Goal: Task Accomplishment & Management: Use online tool/utility

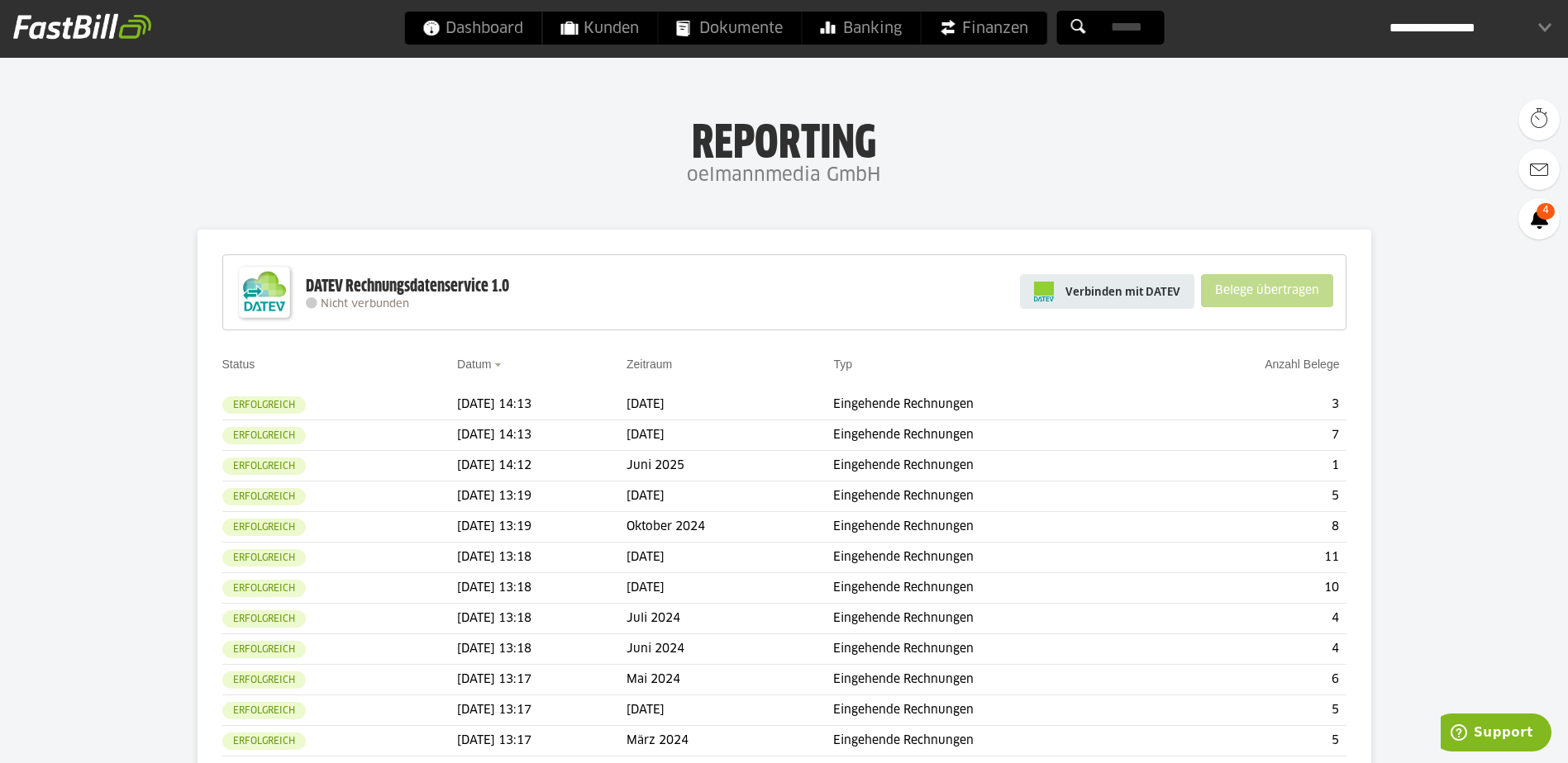
click at [1141, 297] on span "Verbinden mit DATEV" at bounding box center [1122, 291] width 115 height 17
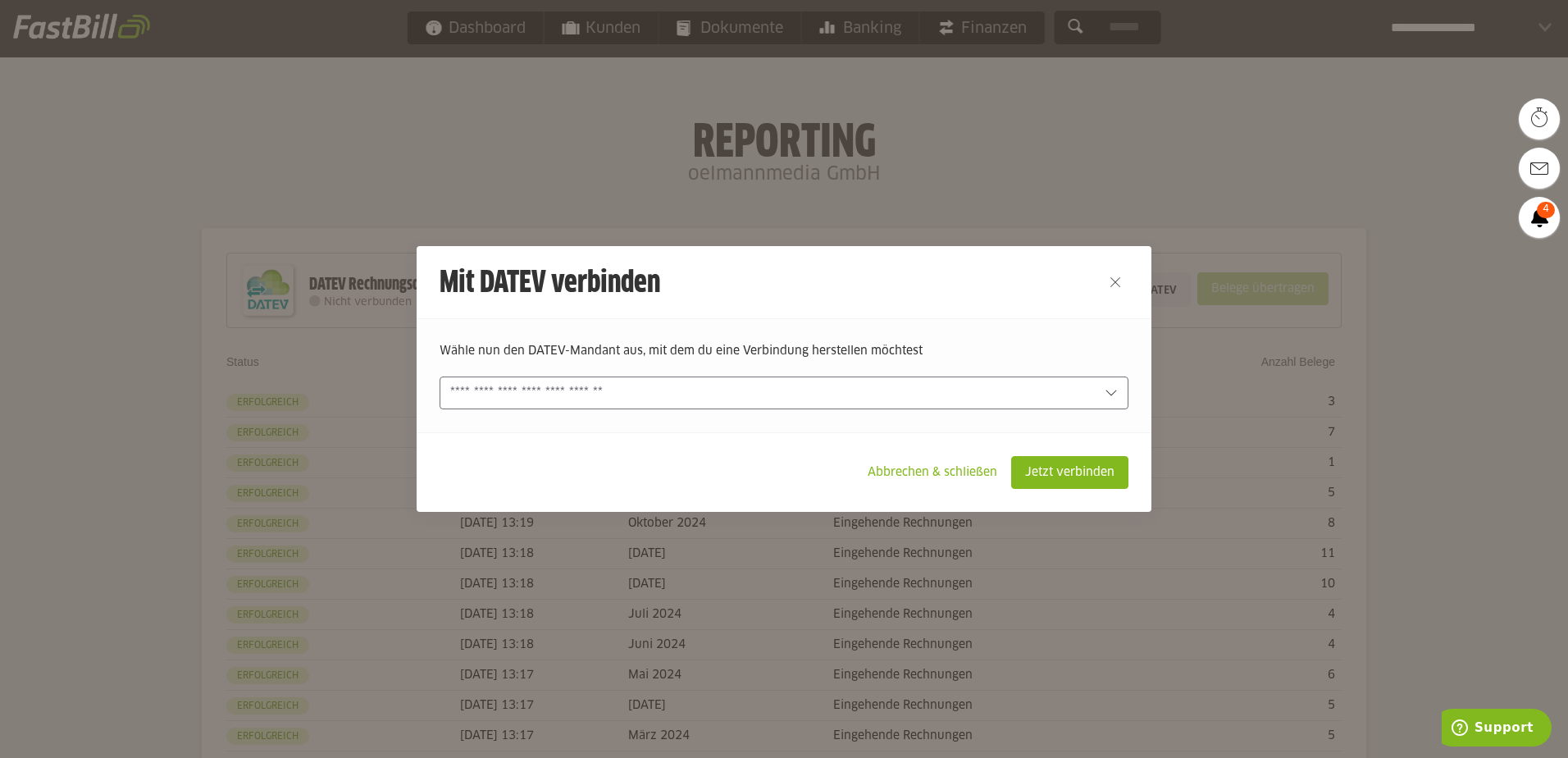
click at [953, 393] on input "text" at bounding box center [772, 393] width 645 height 18
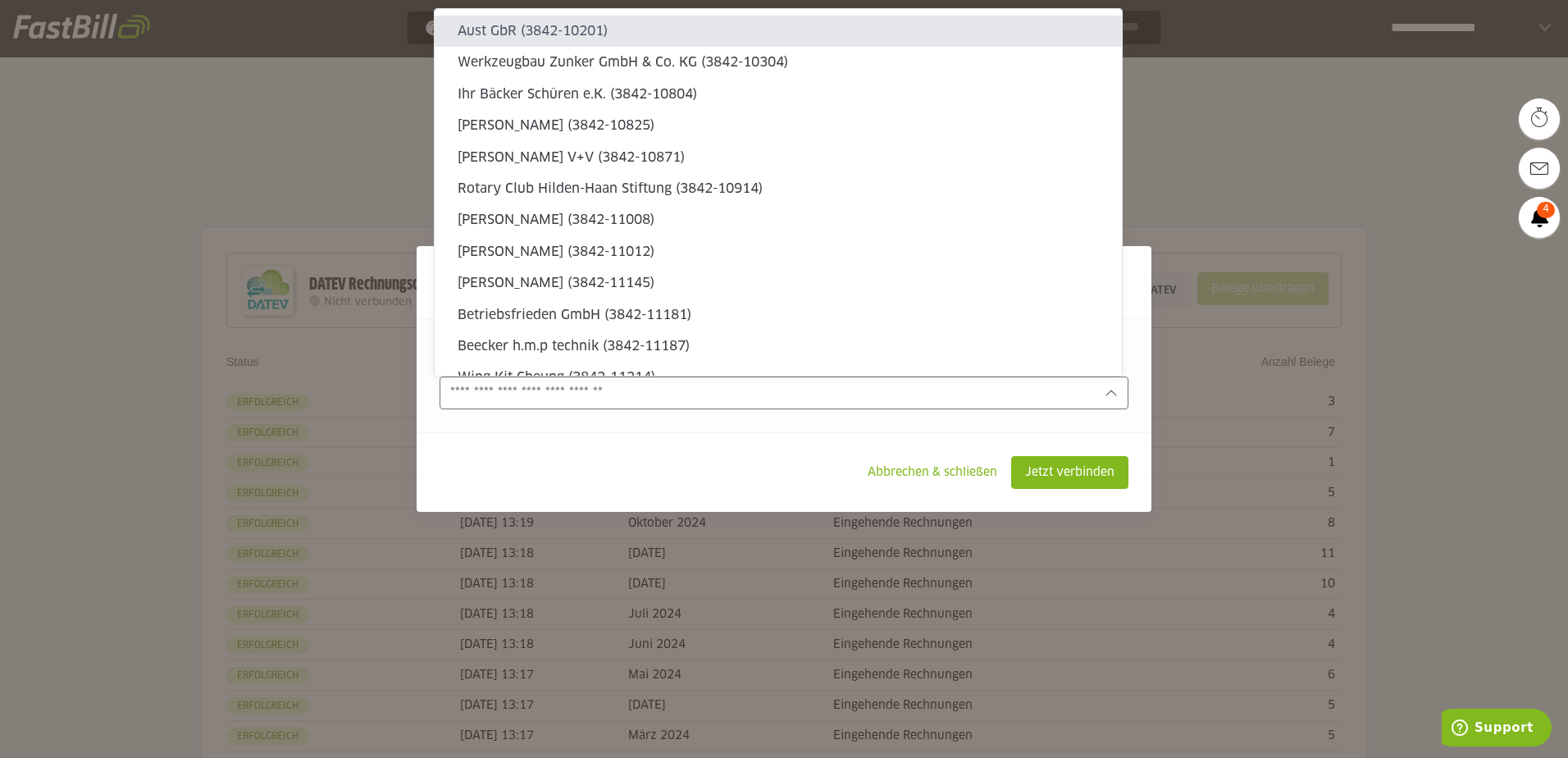
type sl-option "3842-10201"
type sl-option "3842-11326"
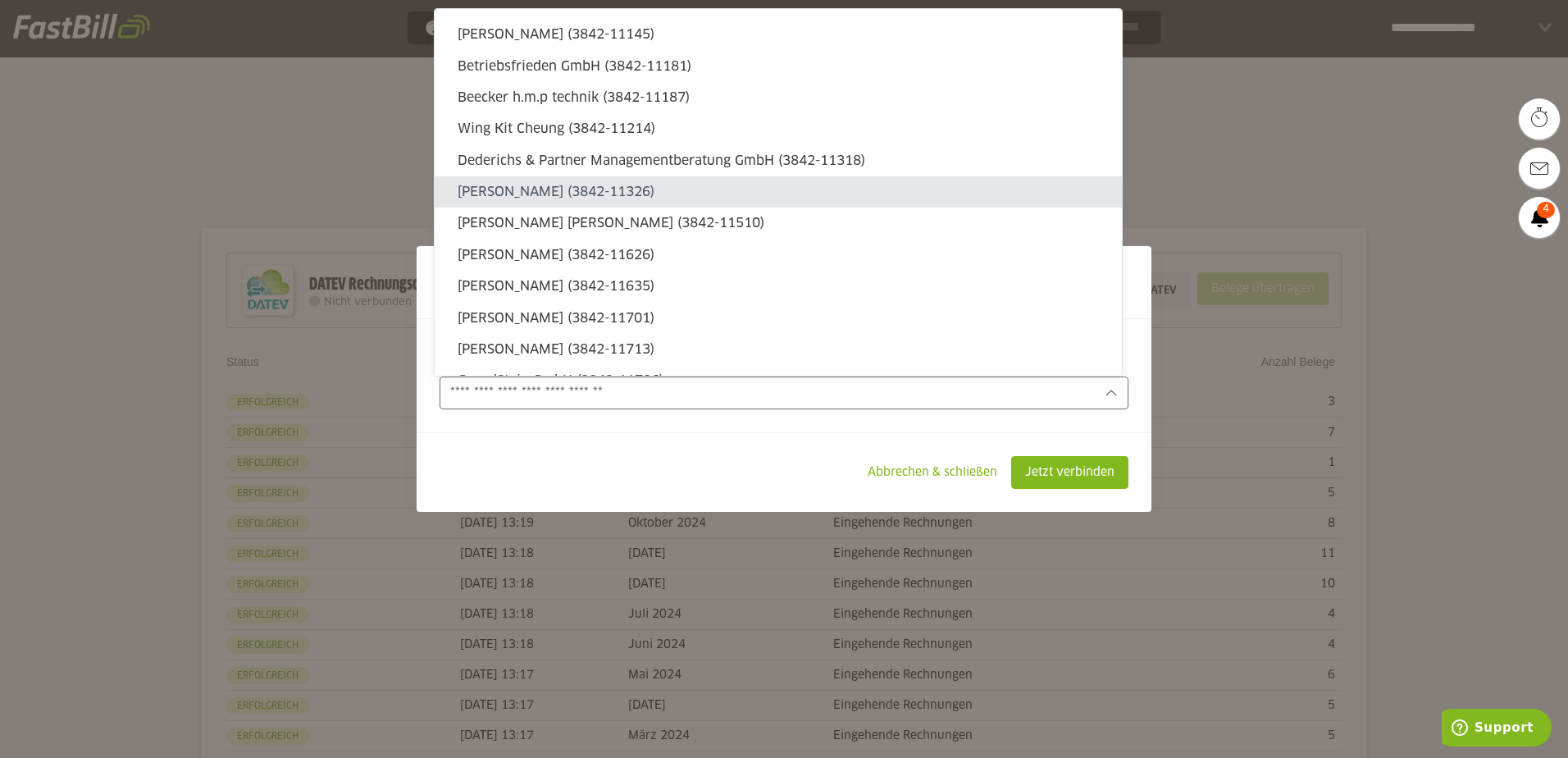
type sl-option "3842-12294"
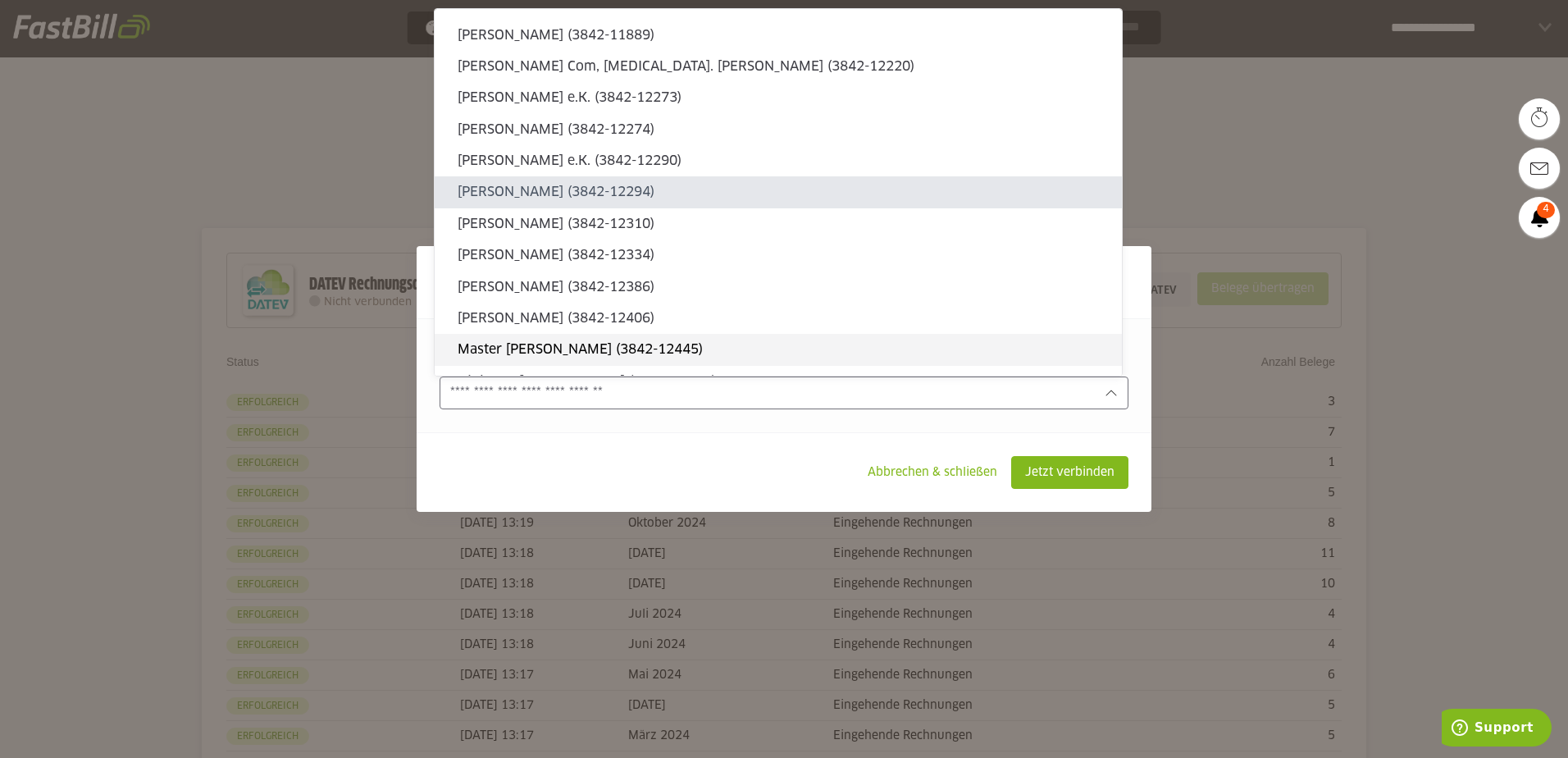
scroll to position [0, 0]
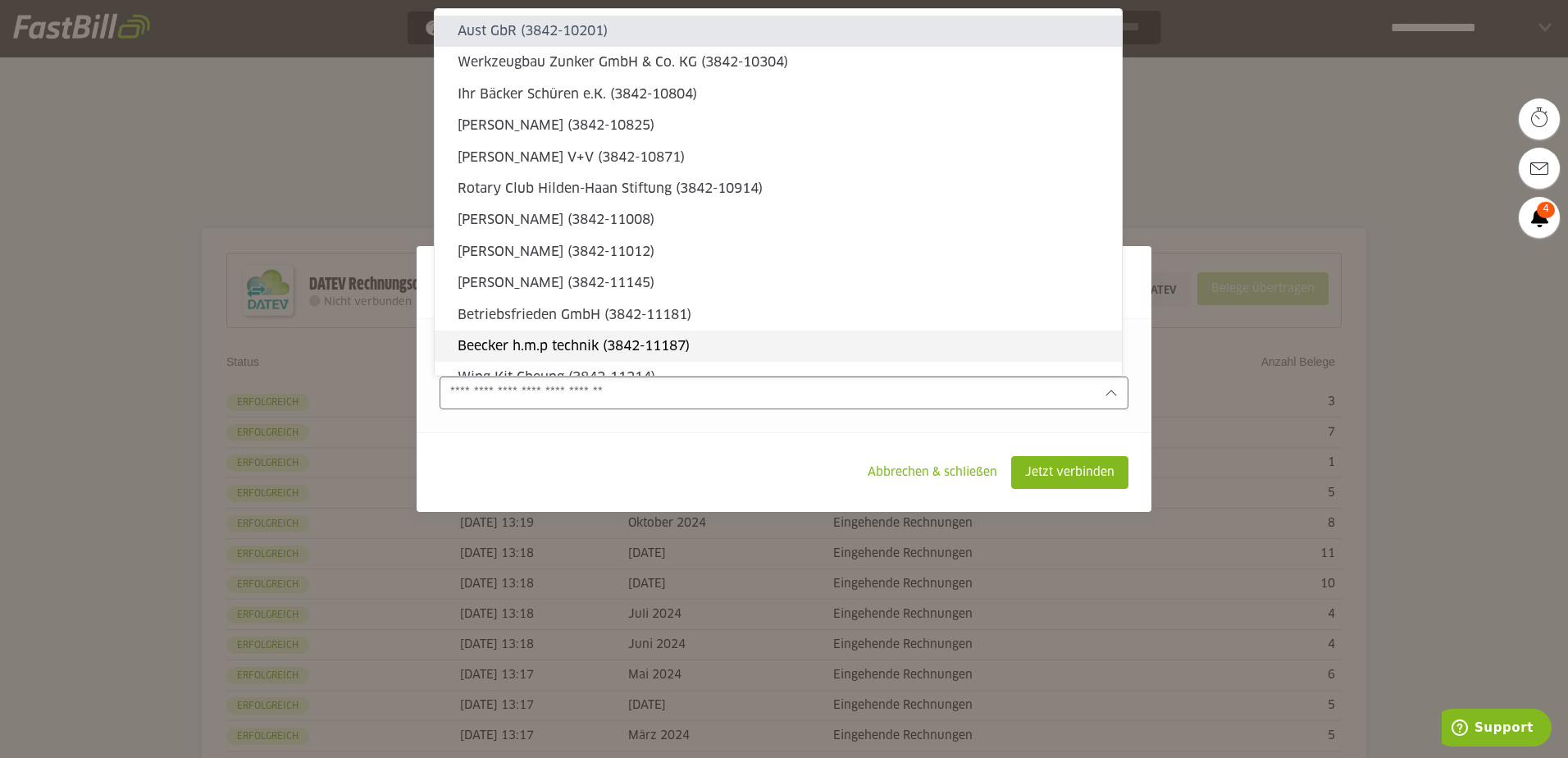
type sl-option "3842-25559"
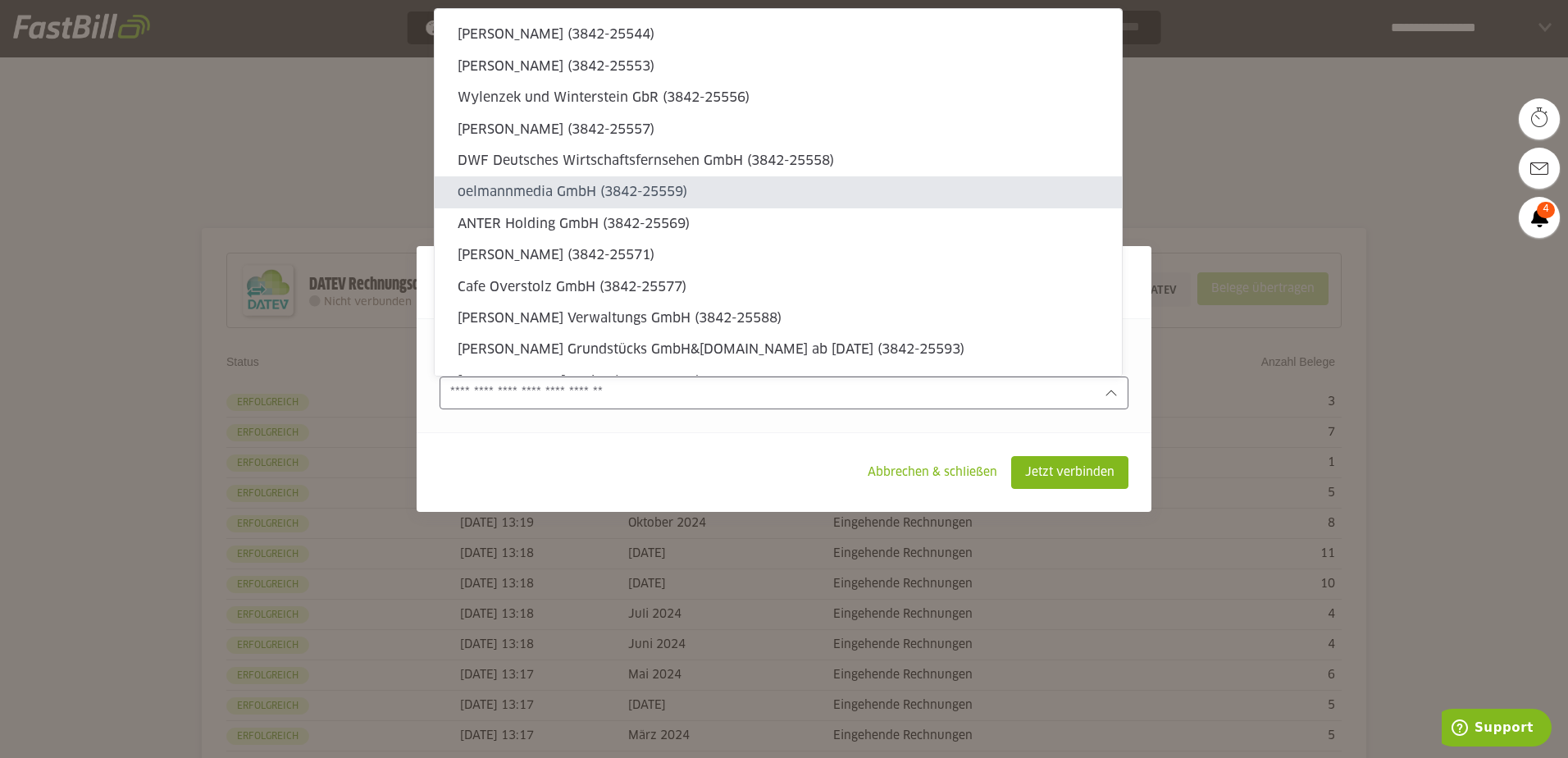
click at [744, 196] on slot "oelmannmedia GmbH (3842-25559)" at bounding box center [784, 192] width 652 height 18
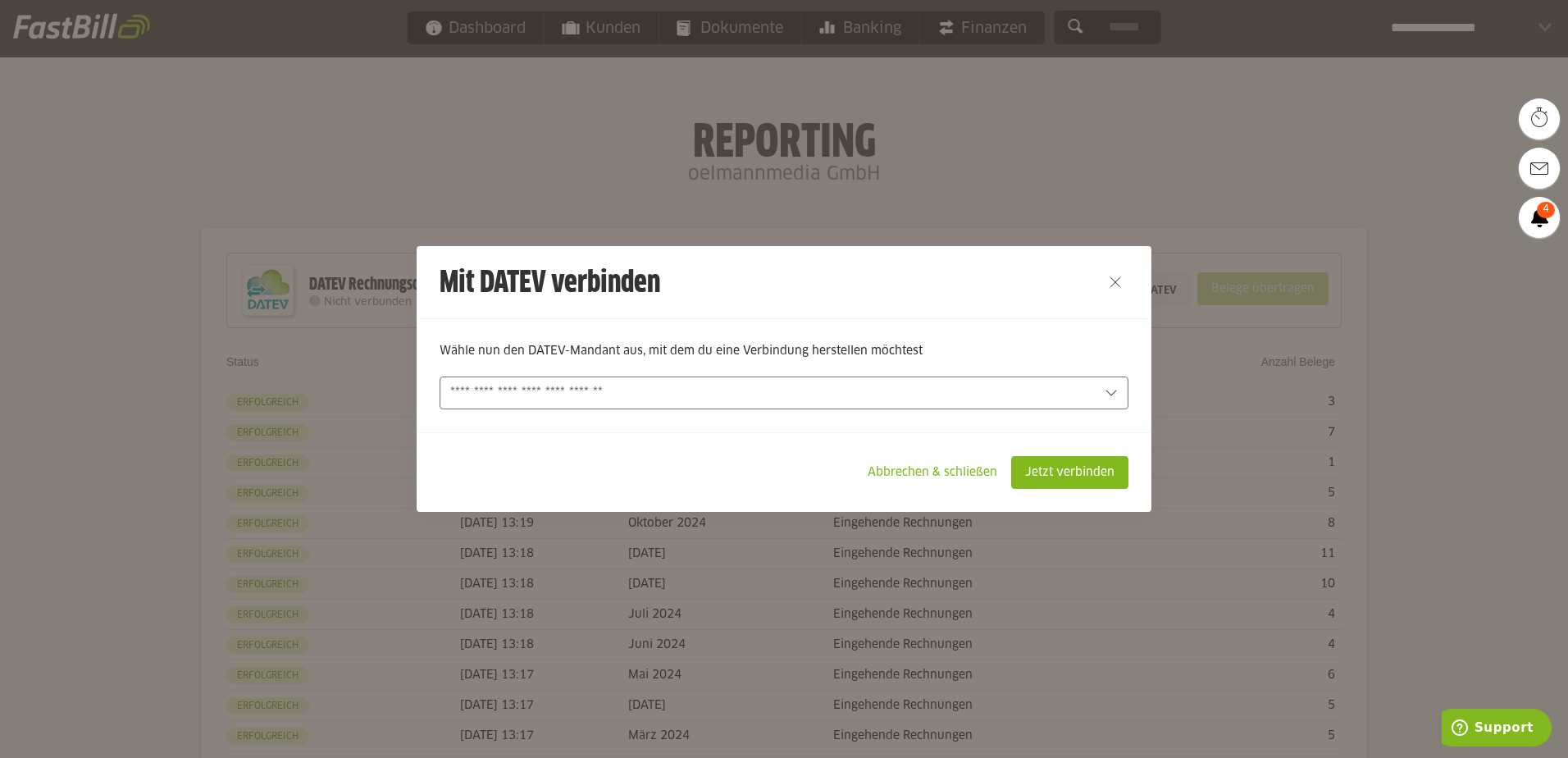
type input "**********"
click at [1037, 469] on slot "Jetzt verbinden" at bounding box center [1069, 473] width 116 height 31
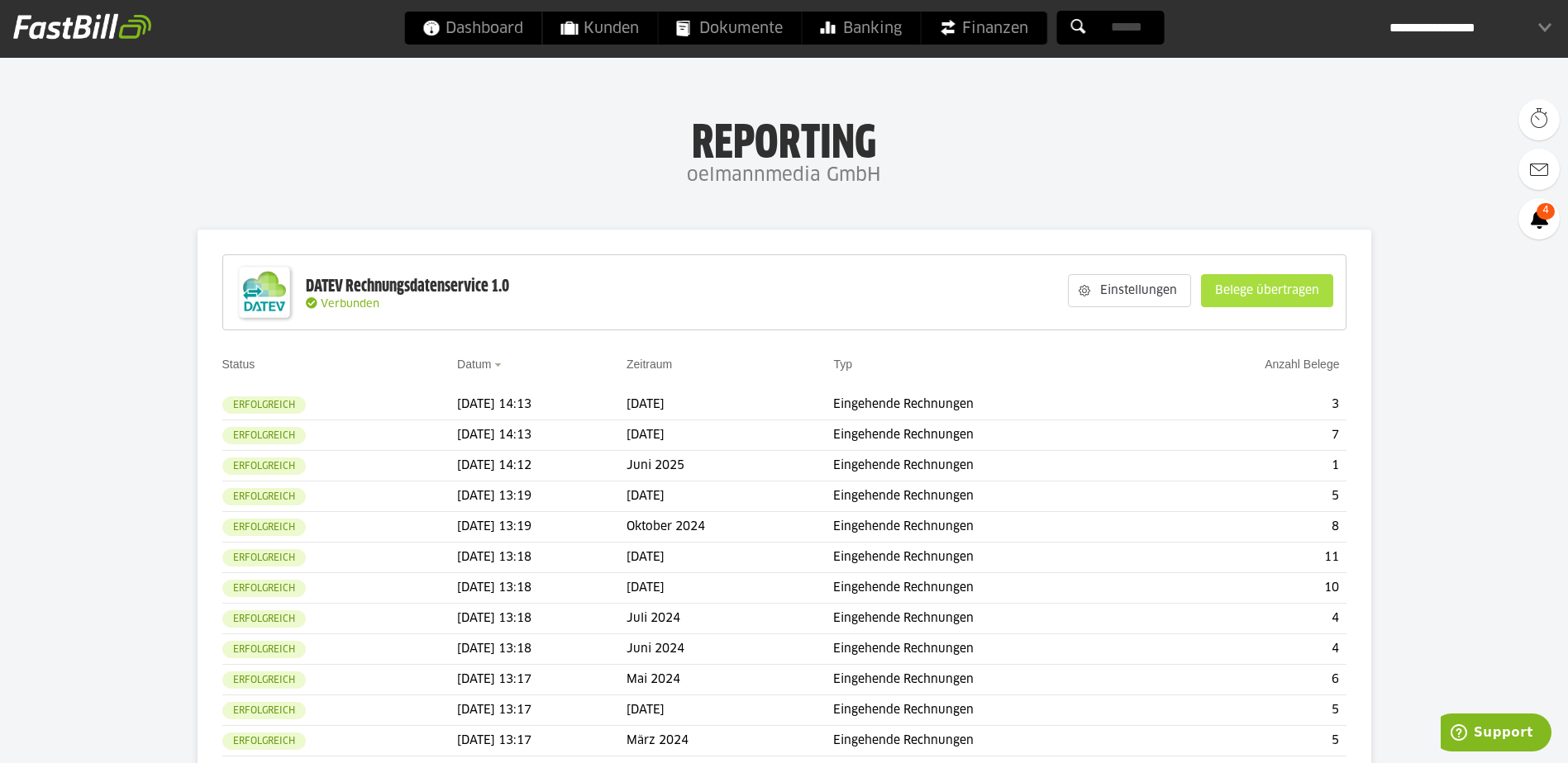
click at [1256, 286] on slot "Belege übertragen" at bounding box center [1267, 290] width 130 height 32
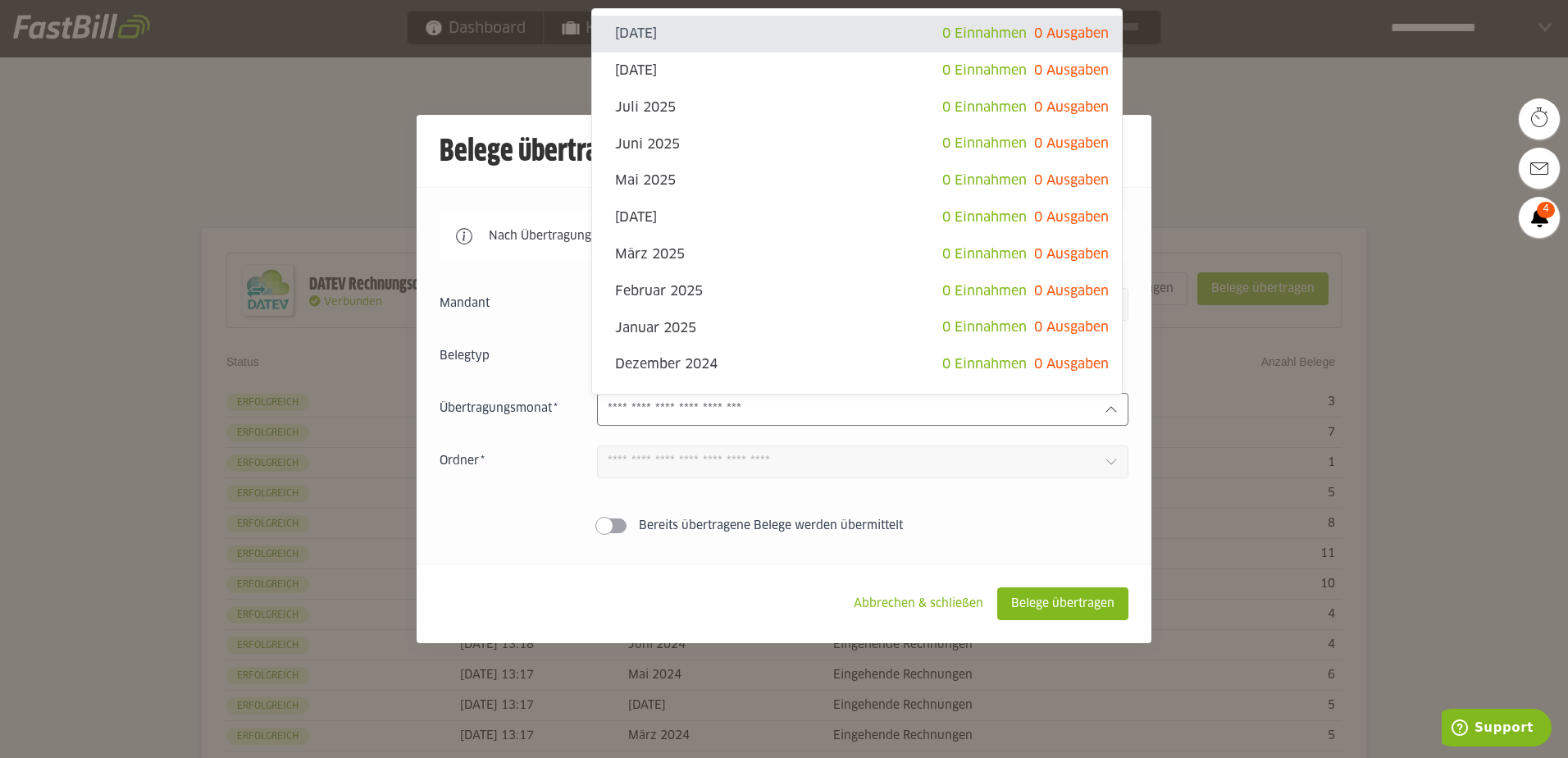
click at [1106, 410] on icon at bounding box center [1111, 409] width 13 height 13
click at [1082, 511] on div "Einnahmen Ausgaben September 2025 0 Einnahmen 0 Ausgaben August 2025 0 Einnahme…" at bounding box center [784, 414] width 689 height 253
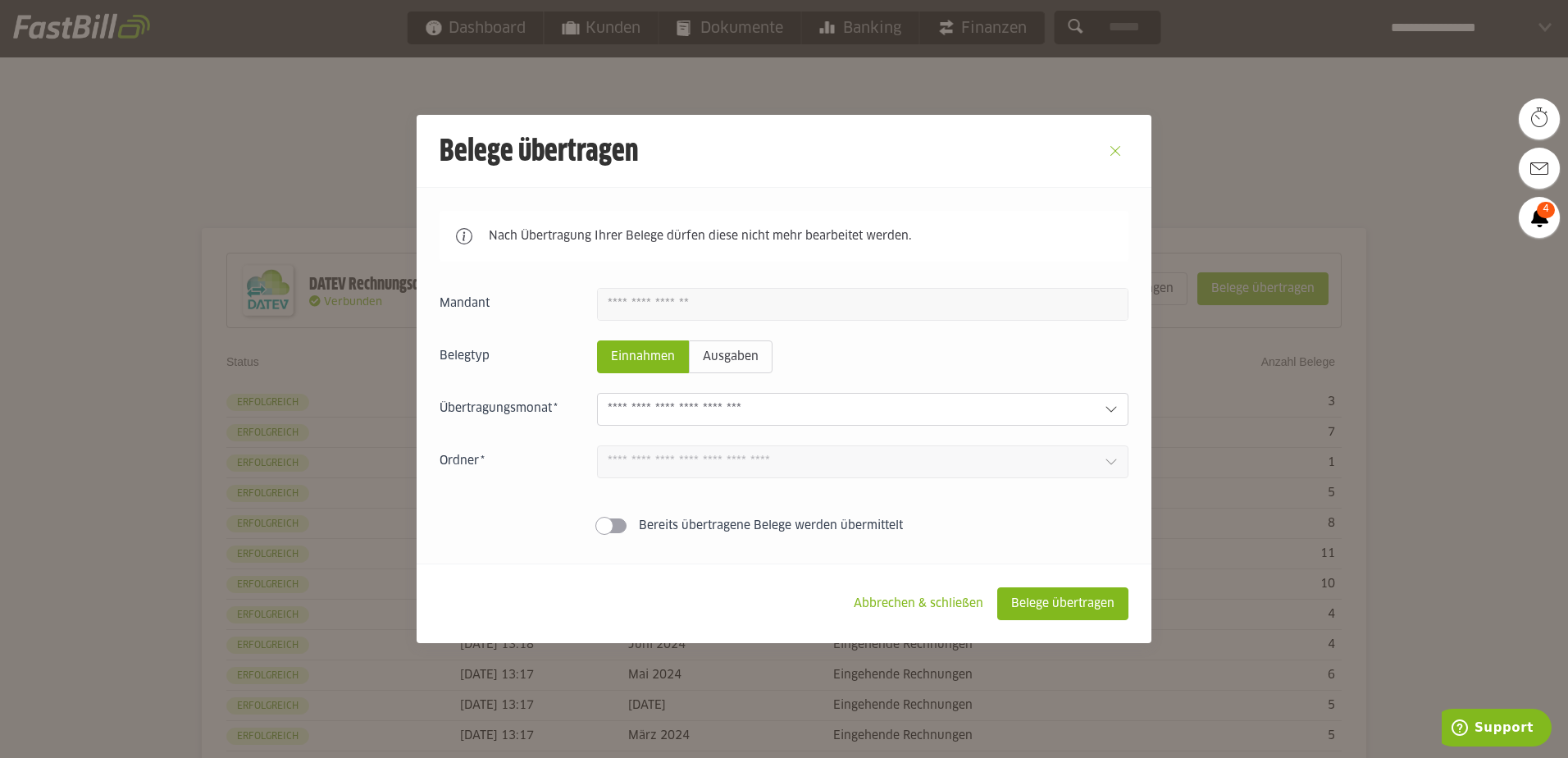
click at [1114, 154] on button "Close" at bounding box center [1115, 151] width 26 height 26
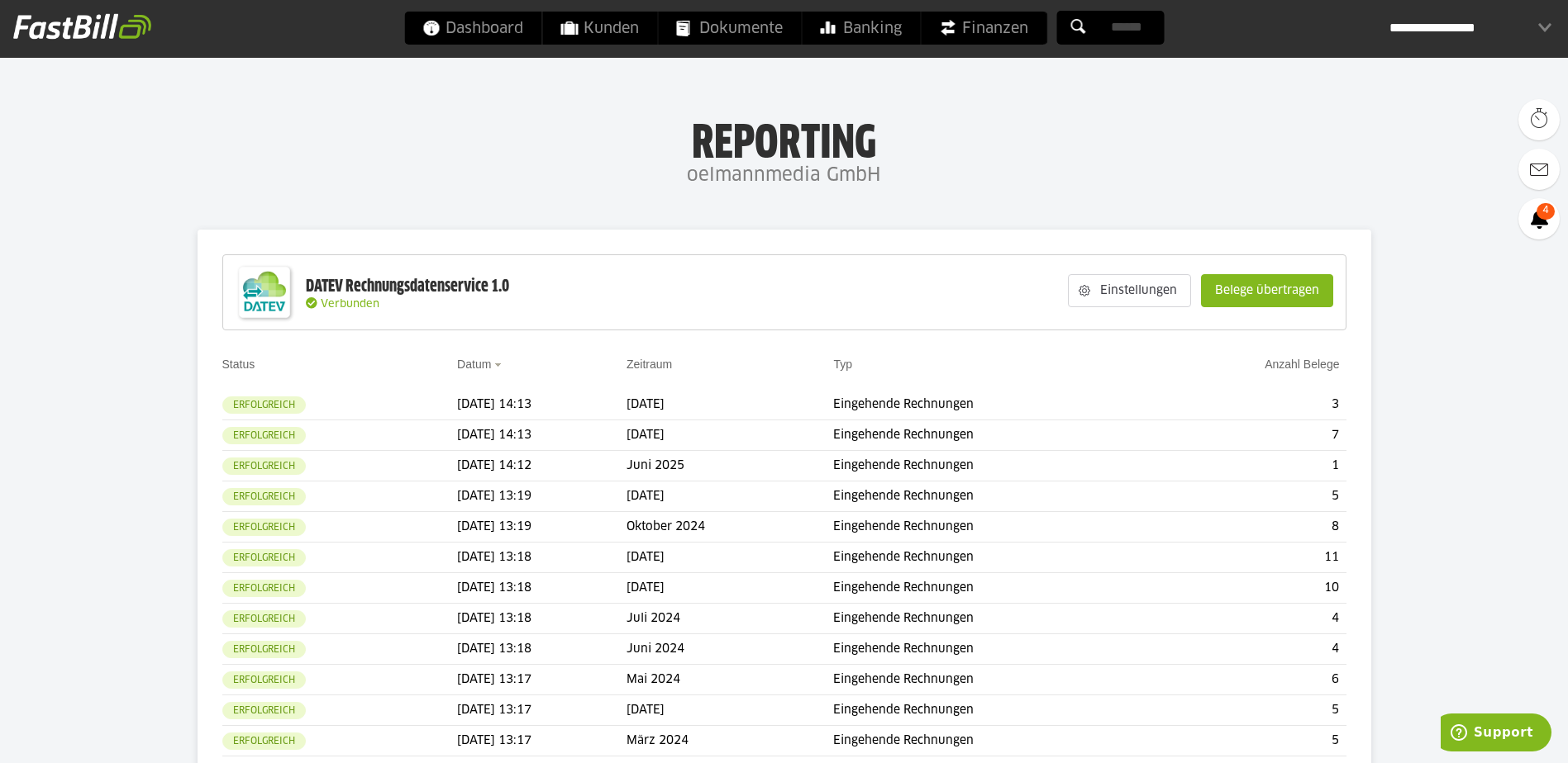
click at [1546, 21] on div "**********" at bounding box center [1470, 28] width 162 height 33
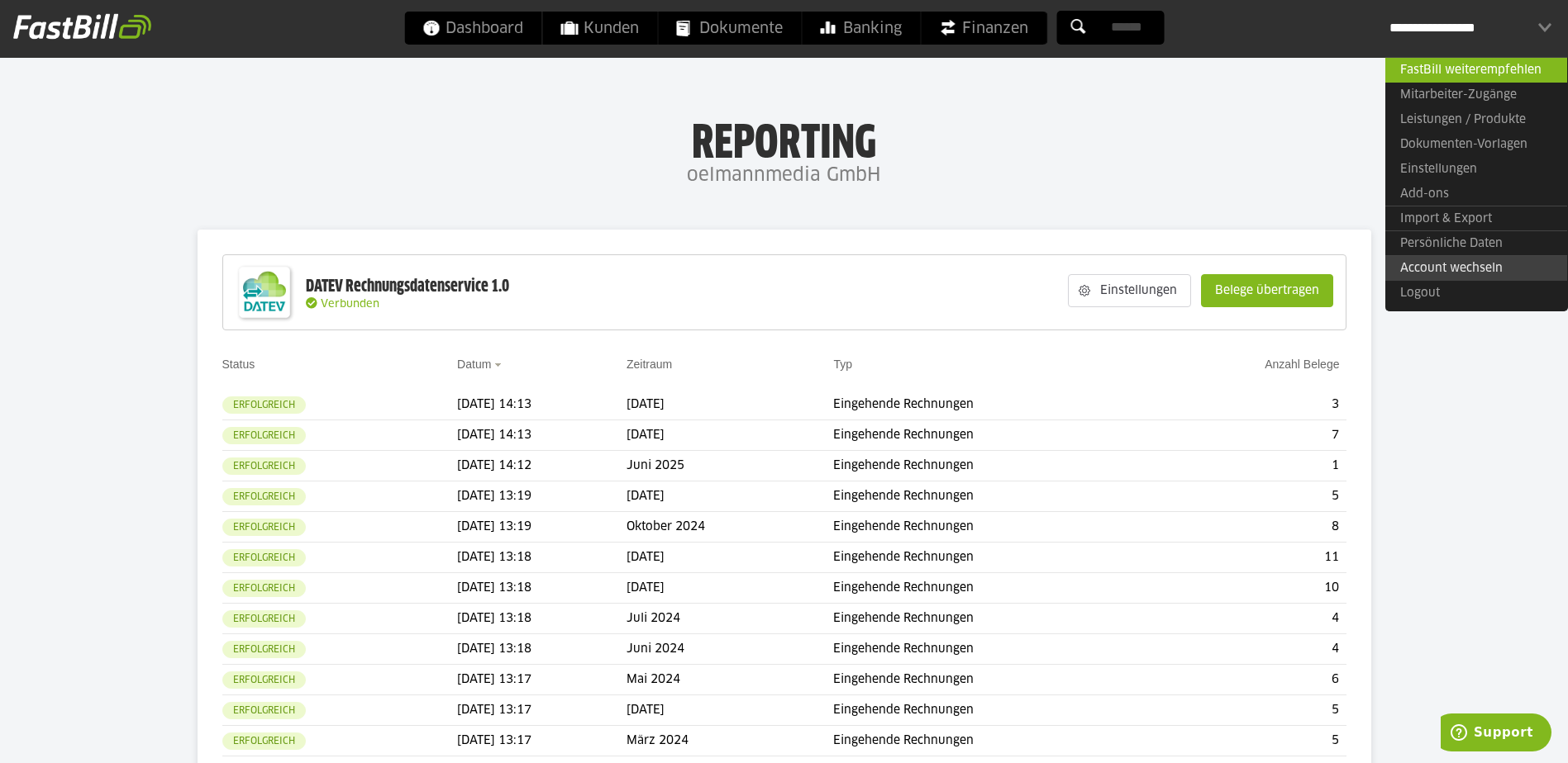
click at [1466, 265] on link "Account wechseln" at bounding box center [1476, 268] width 182 height 25
